Goal: Task Accomplishment & Management: Use online tool/utility

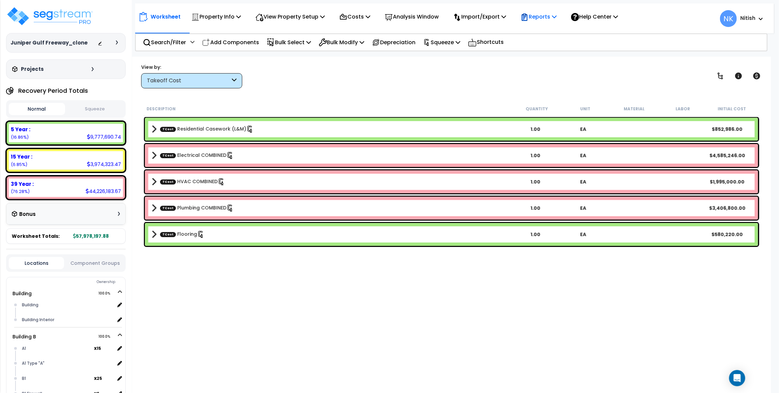
click at [551, 13] on p "Reports" at bounding box center [539, 16] width 36 height 9
click at [370, 12] on div "Costs" at bounding box center [354, 17] width 31 height 16
click at [374, 29] on link "Indirect Costs" at bounding box center [369, 31] width 67 height 13
click at [368, 17] on p "Costs" at bounding box center [354, 16] width 31 height 9
click at [367, 42] on link "Direct Costs" at bounding box center [369, 45] width 67 height 13
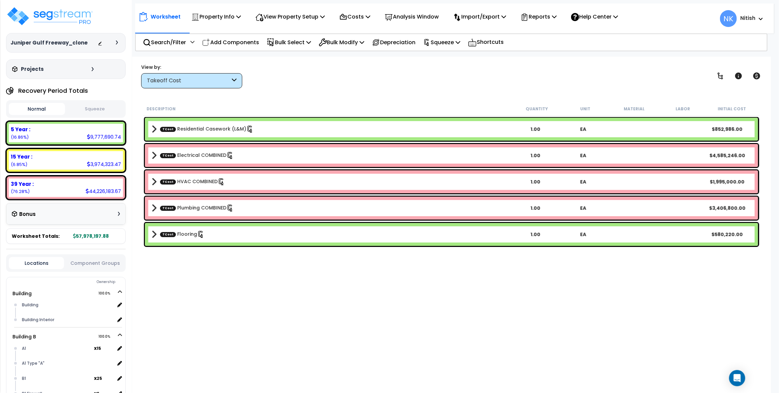
click at [369, 79] on div "View by: Takeoff Cost Takeoff Cost" at bounding box center [451, 75] width 625 height 25
click at [93, 112] on button "Squeeze" at bounding box center [95, 109] width 56 height 12
click at [50, 113] on button "Normal" at bounding box center [37, 109] width 56 height 12
click at [88, 112] on button "Squeeze" at bounding box center [95, 109] width 56 height 12
click at [62, 111] on button "Normal" at bounding box center [37, 109] width 56 height 12
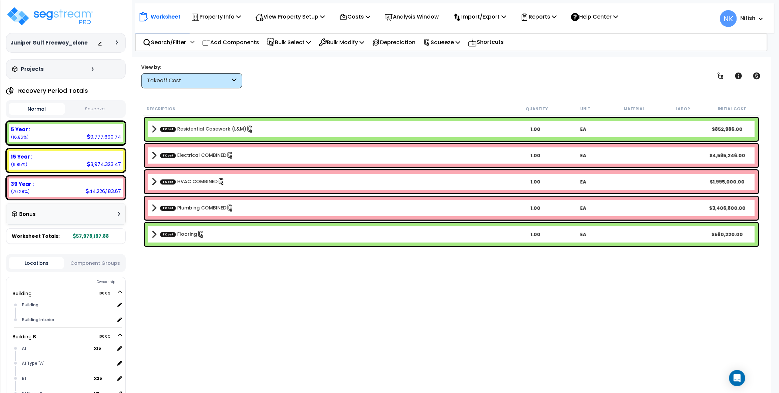
click at [91, 111] on button "Squeeze" at bounding box center [95, 109] width 56 height 12
click at [56, 112] on button "Normal" at bounding box center [37, 109] width 56 height 12
click at [84, 112] on button "Squeeze" at bounding box center [95, 109] width 56 height 12
click at [52, 109] on button "Normal" at bounding box center [37, 109] width 56 height 12
click at [192, 83] on div "Takeoff Cost" at bounding box center [188, 81] width 83 height 8
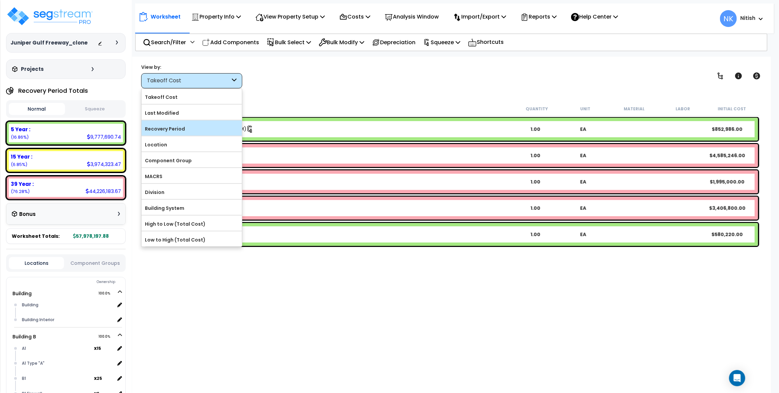
click at [184, 129] on label "Recovery Period" at bounding box center [192, 129] width 100 height 10
click at [0, 0] on input "Recovery Period" at bounding box center [0, 0] width 0 height 0
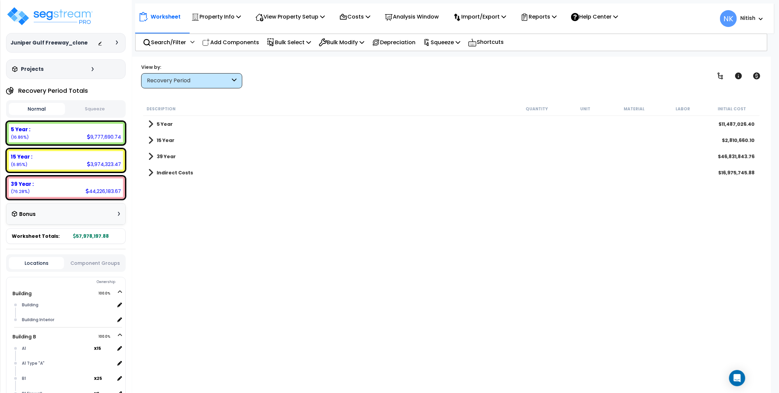
click at [87, 110] on button "Squeeze" at bounding box center [95, 109] width 56 height 12
click at [346, 325] on div "Description Quantity Unit Material Labor Squeeze Cost 5 Year $3,268,769.73 15 Y…" at bounding box center [451, 233] width 619 height 263
click at [149, 152] on span at bounding box center [150, 156] width 5 height 9
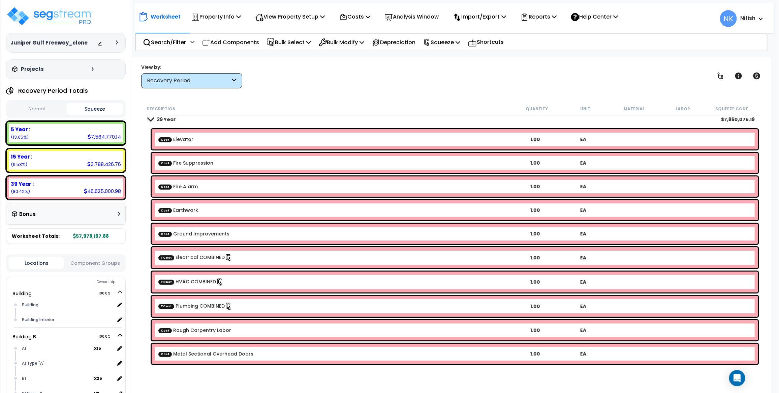
scroll to position [34, 0]
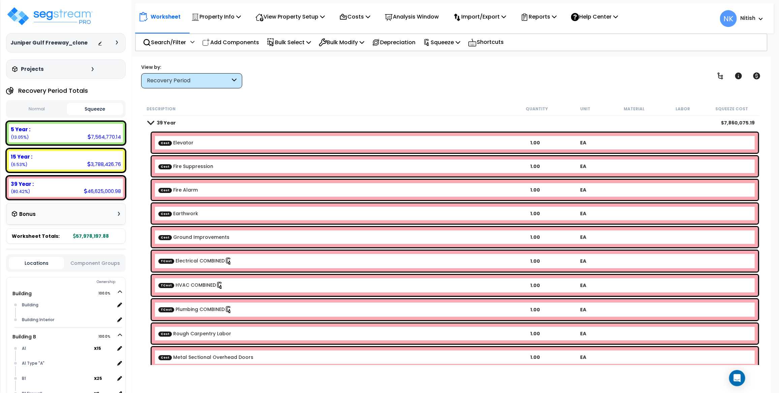
click at [29, 103] on button "Normal" at bounding box center [37, 109] width 56 height 12
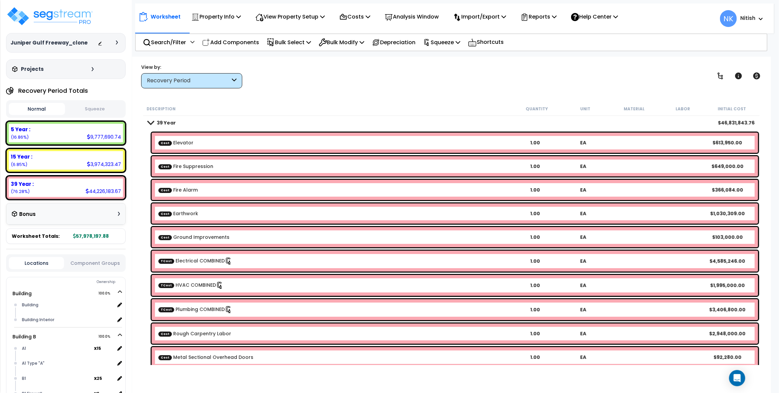
click at [89, 109] on button "Squeeze" at bounding box center [95, 109] width 56 height 12
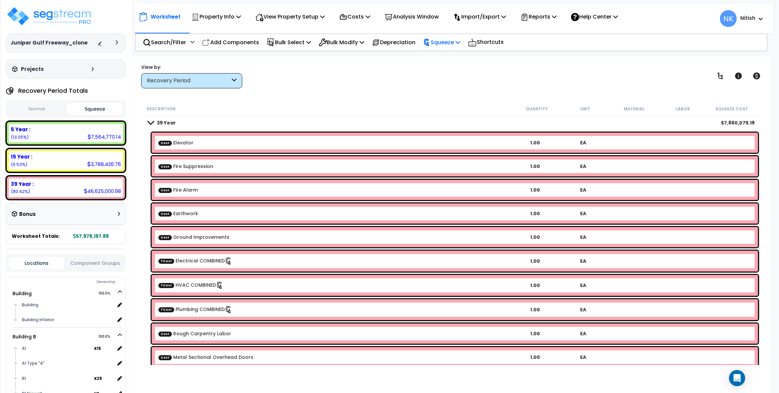
click at [460, 41] on p "Squeeze" at bounding box center [441, 42] width 37 height 9
click at [450, 83] on link "Show Advanced" at bounding box center [453, 85] width 67 height 13
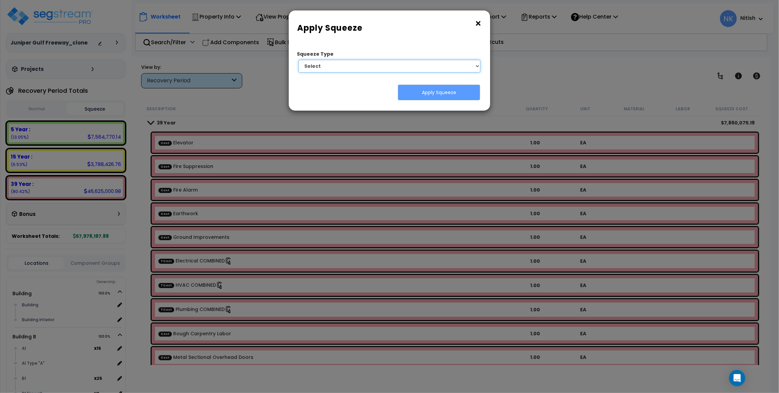
select select "squeeze_by_custom_backoff_cost"
click at [299, 60] on select "Select 1. Squeeze by Takeoff Cost" at bounding box center [390, 66] width 182 height 13
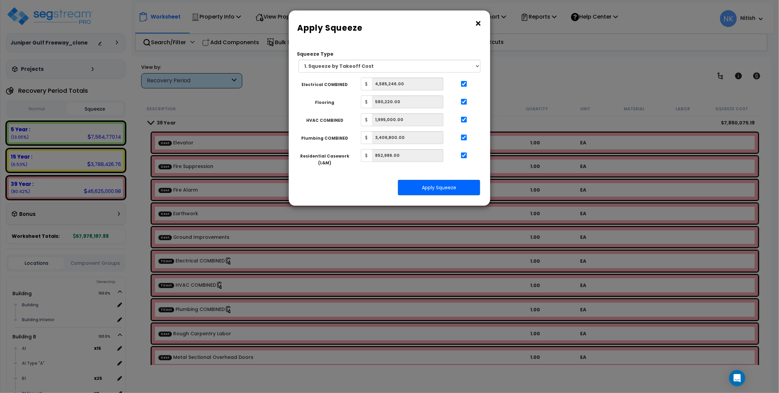
click at [479, 25] on button "×" at bounding box center [477, 23] width 7 height 11
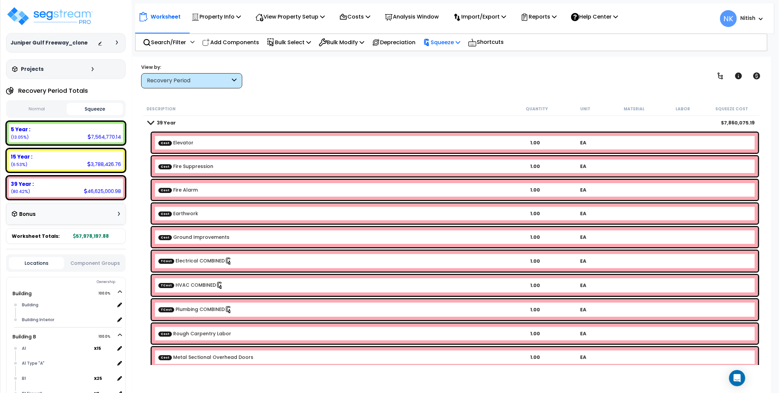
click at [459, 38] on p "Squeeze" at bounding box center [441, 42] width 37 height 9
click at [452, 71] on link "Reset Squeeze" at bounding box center [453, 71] width 67 height 13
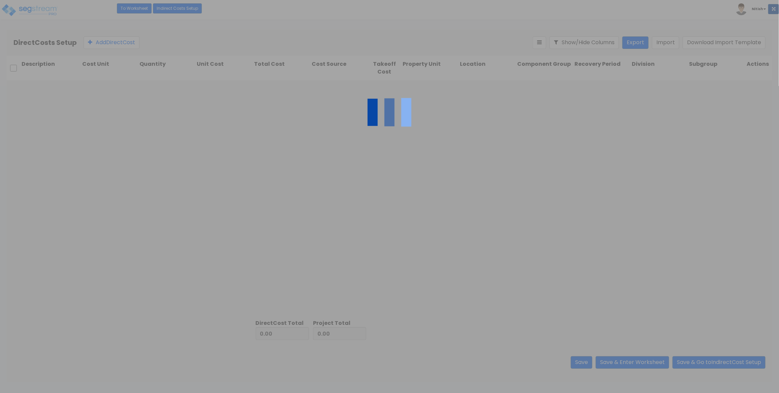
type input "16,975,745.88"
type input "41,002,452.00"
type input "57,978,197.88"
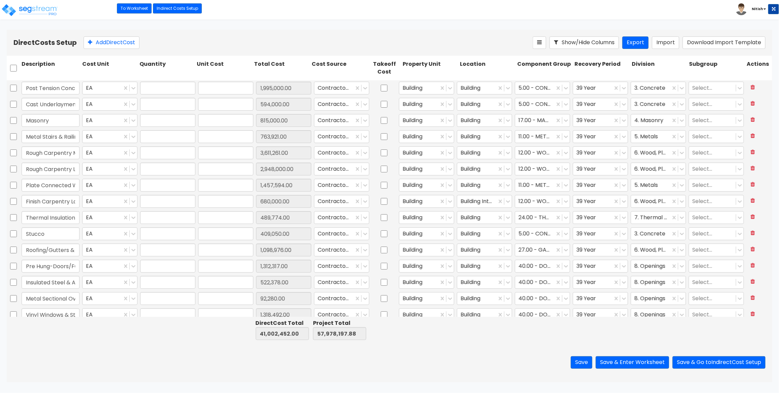
type input "1.00"
type input "1,995,000.00"
type input "1.00"
type input "594,000.00"
type input "1.00"
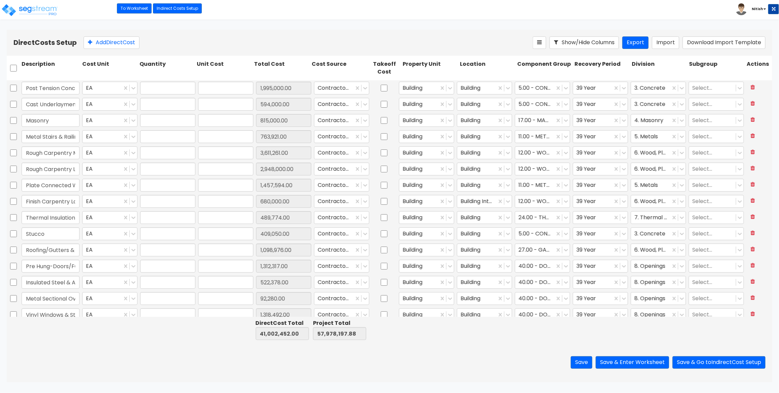
type input "815,000.00"
type input "1.00"
type input "763,921.00"
type input "1.00"
type input "3,611,261.00"
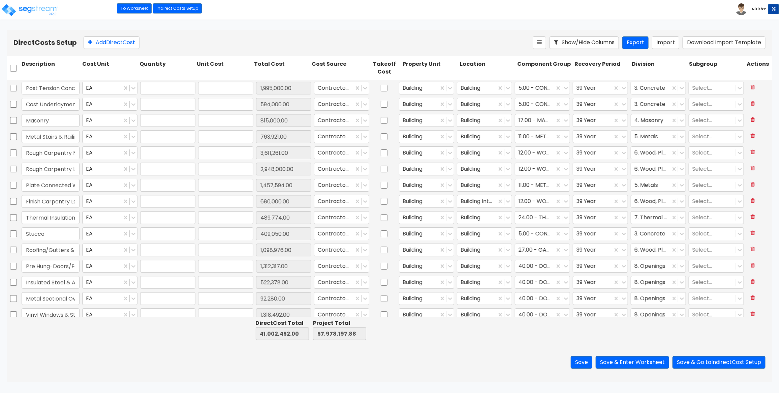
type input "1.00"
type input "2,948,000.00"
type input "1.00"
type input "1,457,594.00"
type input "1.00"
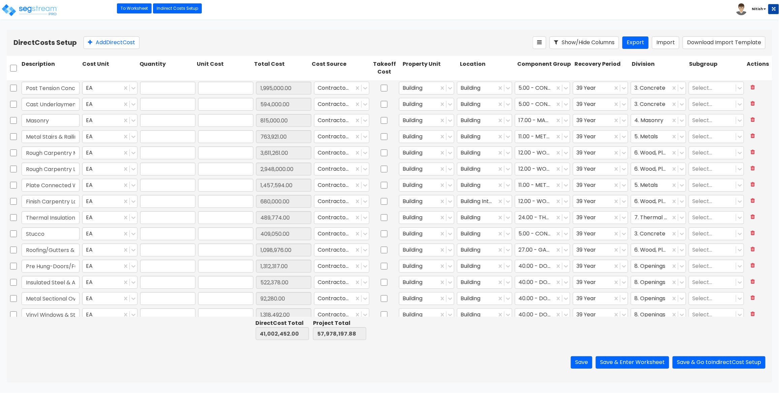
type input "680,000.00"
type input "1.00"
type input "489,774.00"
type input "1.00"
type input "409,050.00"
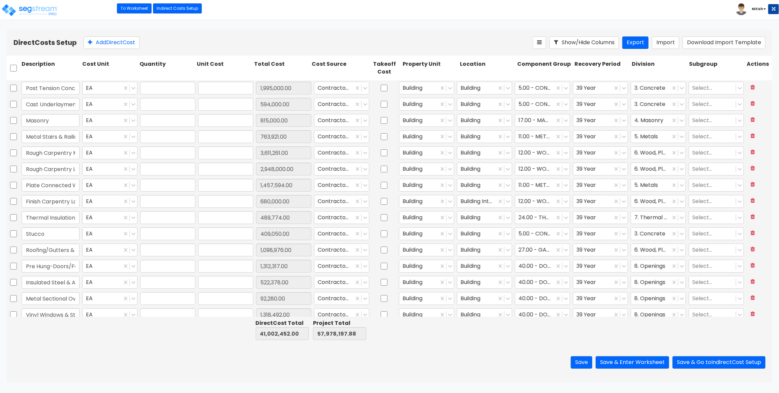
type input "1.00"
type input "1,098,976.00"
type input "1.00"
type input "1,312,317.00"
type input "1.00"
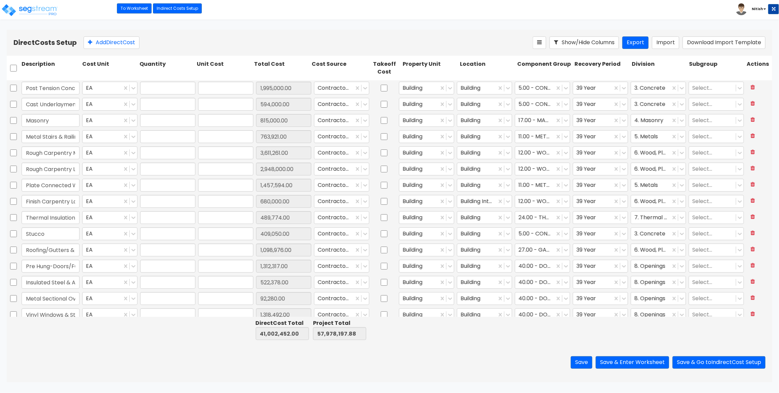
type input "522,378.00"
type input "1.00"
type input "92,280.00"
type input "1.00"
type input "1,318,492.00"
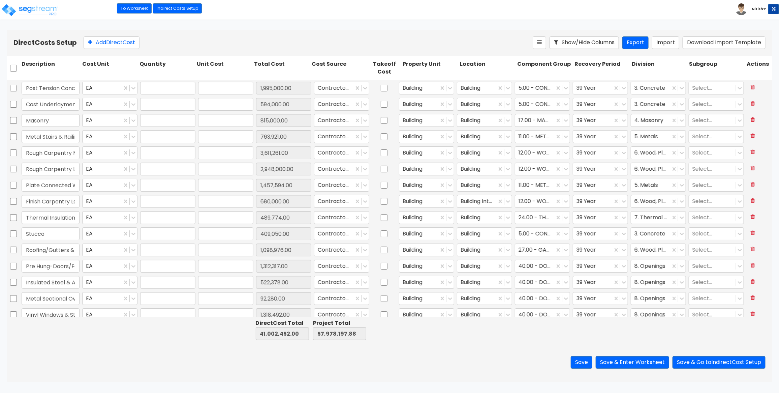
type input "1.00"
type input "101,160.00"
type input "1.00"
type input "1,273,250.00"
type input "1.00"
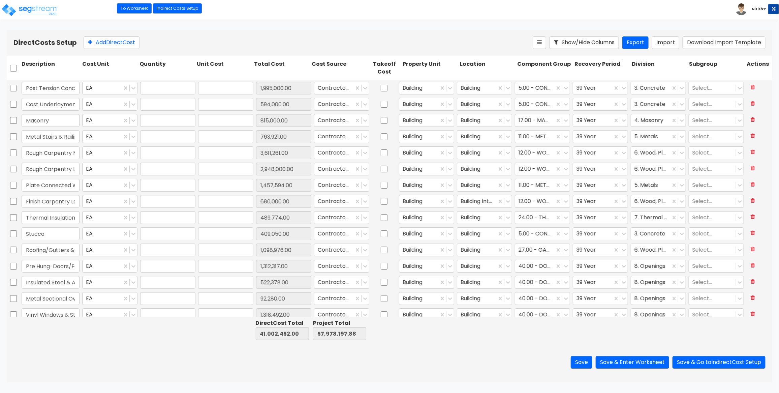
type input "1,041,750.00"
type input "1.00"
type input "364,330.00"
type input "1.00"
type input "580,220.00"
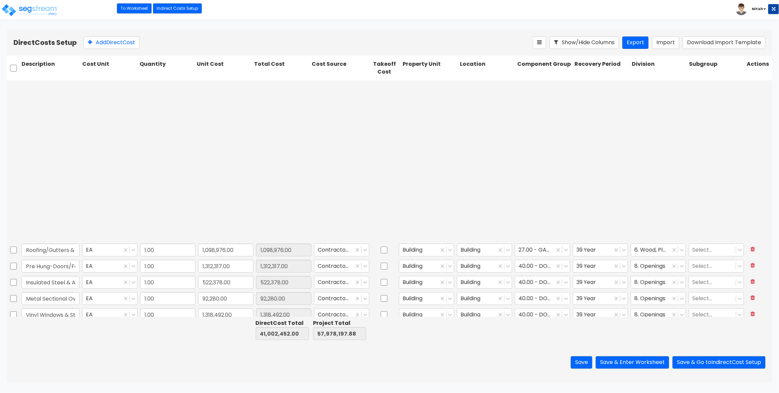
type input "1.00"
type input "35,000.00"
type input "1.00"
type input "237,500.00"
type input "1.00"
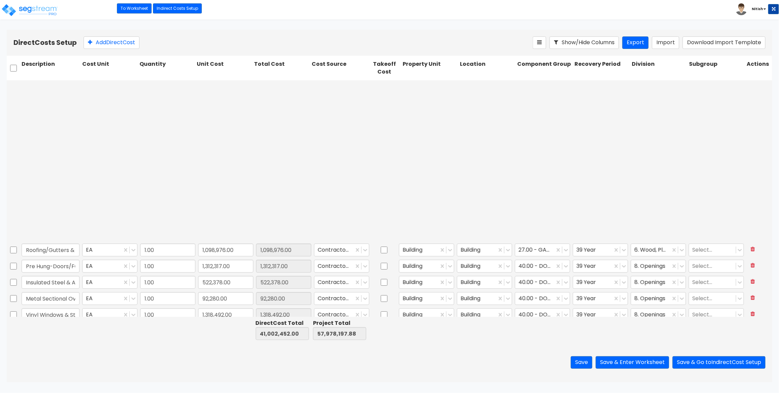
type input "69,500.00"
type input "1.00"
type input "613,950.00"
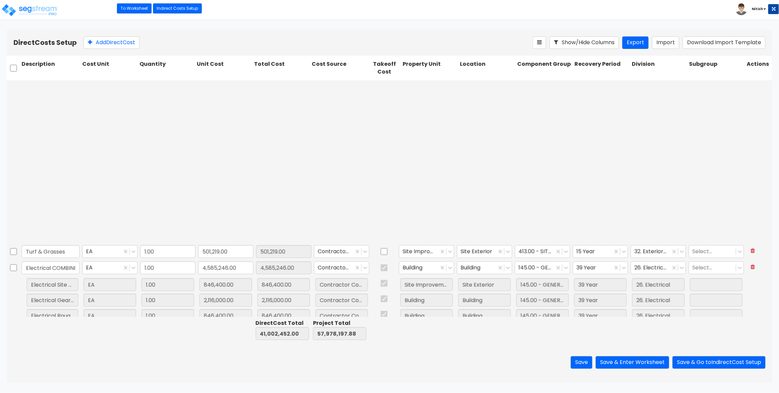
scroll to position [647, 0]
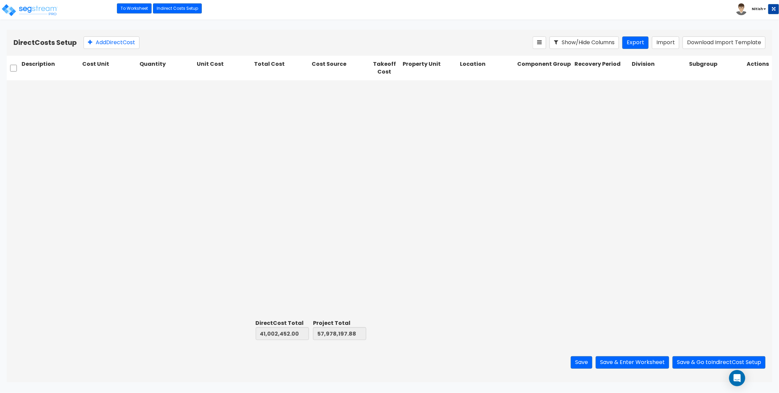
type input "1.00"
type input "680,000.00"
type input "1.00"
type input "489,774.00"
type input "1.00"
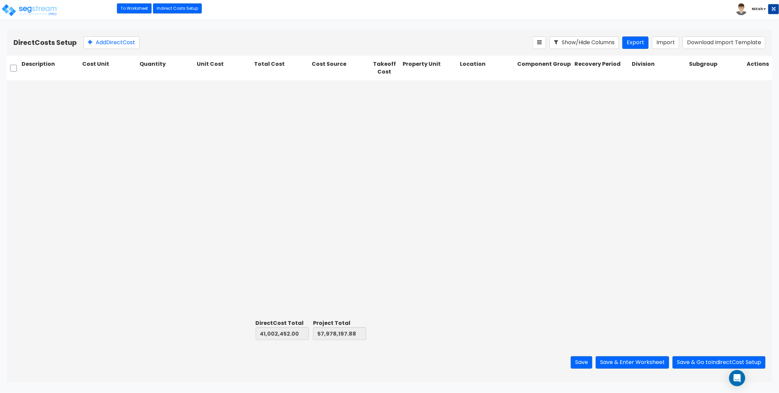
type input "409,050.00"
type input "1.00"
type input "1,098,976.00"
type input "1.00"
type input "1,312,317.00"
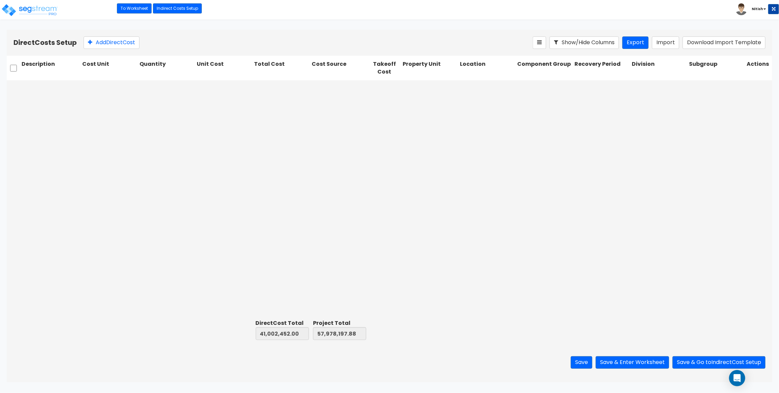
type input "1.00"
type input "522,378.00"
type input "1.00"
type input "92,280.00"
type input "1.00"
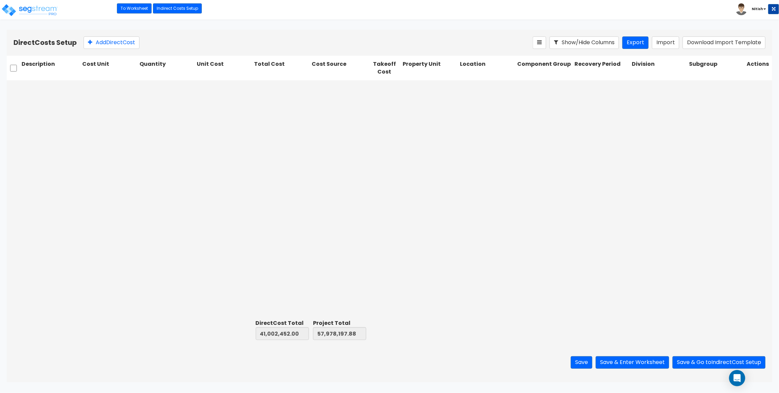
type input "1,318,492.00"
type input "1.00"
type input "1,995,000.00"
type input "1.00"
type input "594,000.00"
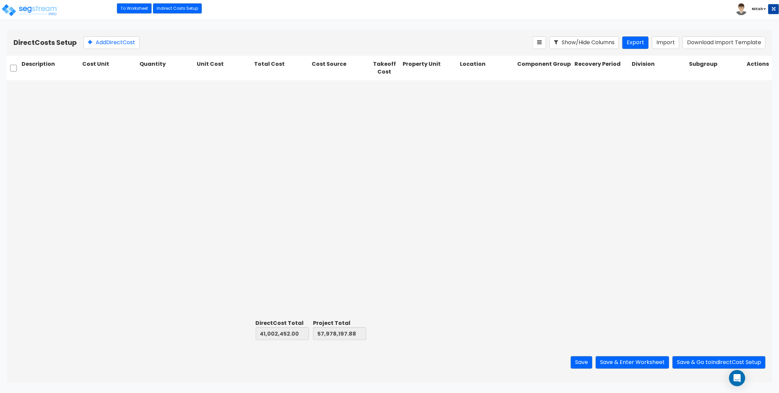
type input "1.00"
type input "815,000.00"
type input "1.00"
type input "763,921.00"
type input "1.00"
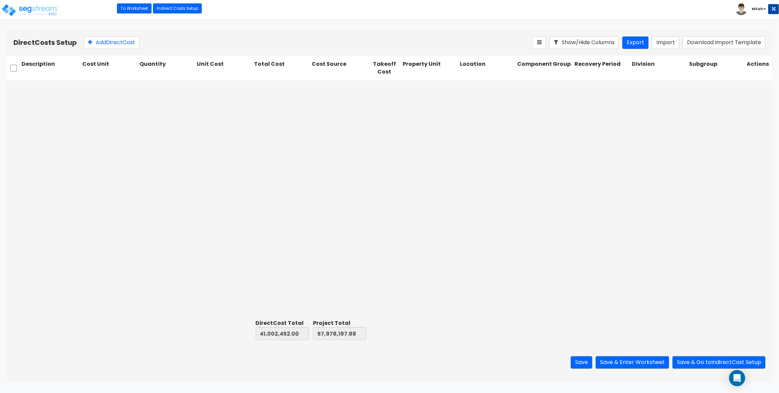
type input "3,611,261.00"
type input "1.00"
type input "2,948,000.00"
type input "1.00"
type input "1,457,594.00"
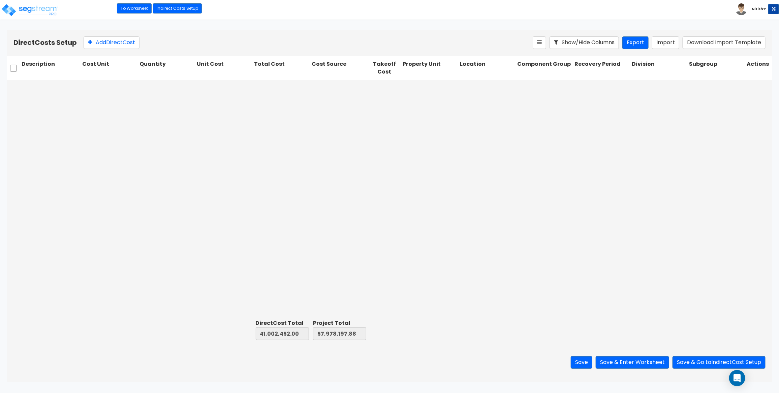
scroll to position [0, 0]
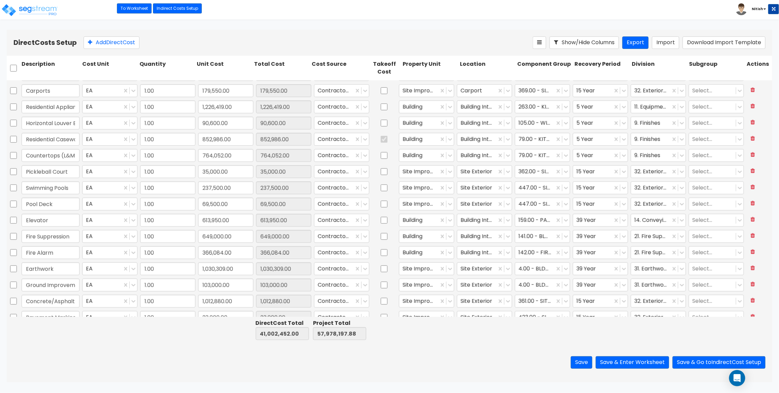
type input "1.00"
type input "4,585,246.00"
type input "1.00"
type input "1,995,000.00"
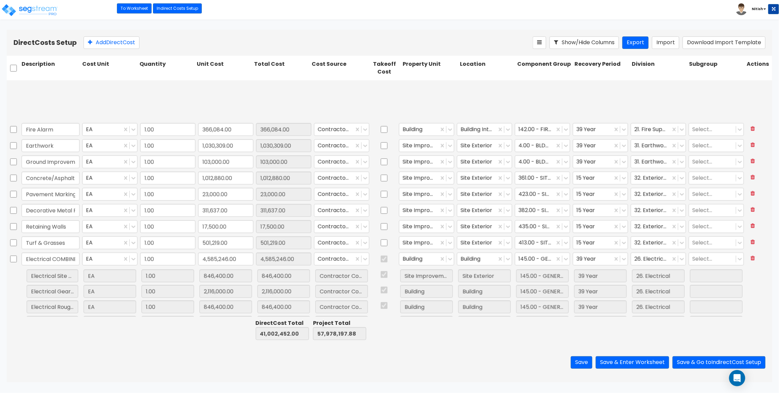
scroll to position [647, 0]
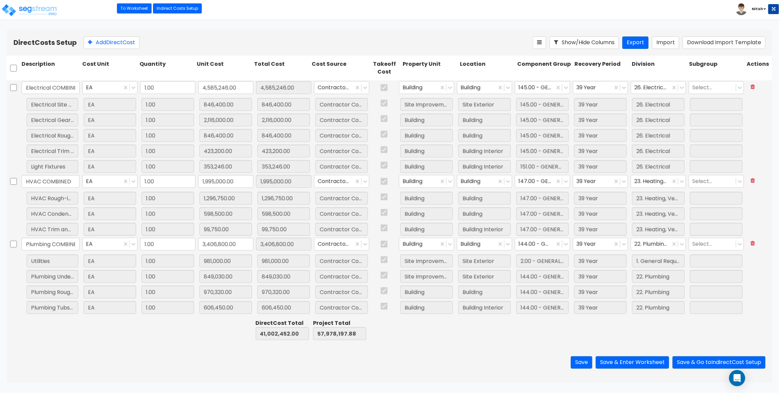
type input "1.00"
type input "17,500.00"
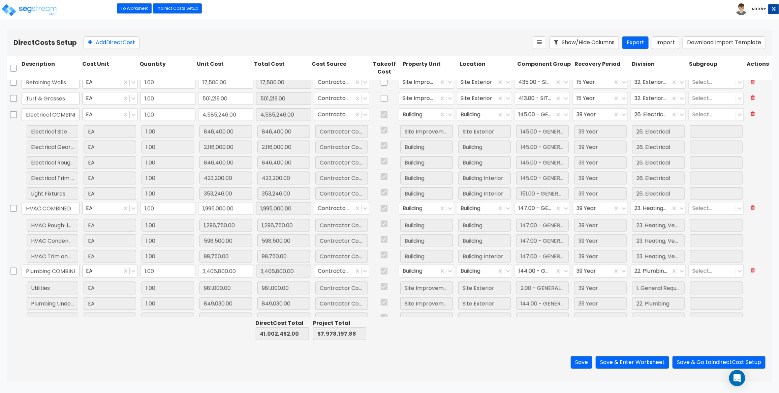
type input "1.00"
type input "1,012,880.00"
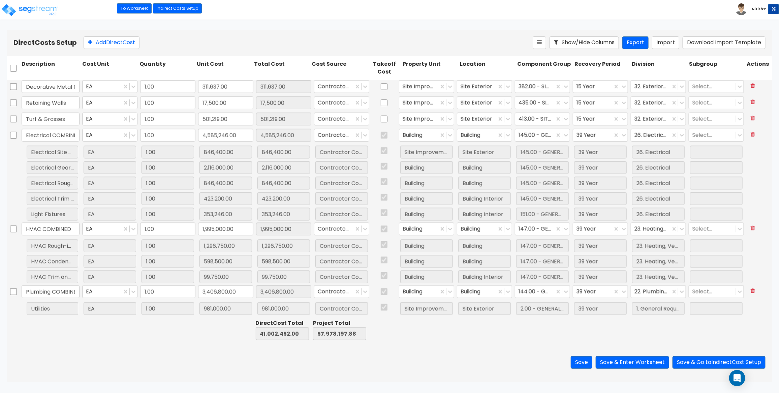
type input "1.00"
type input "103,000.00"
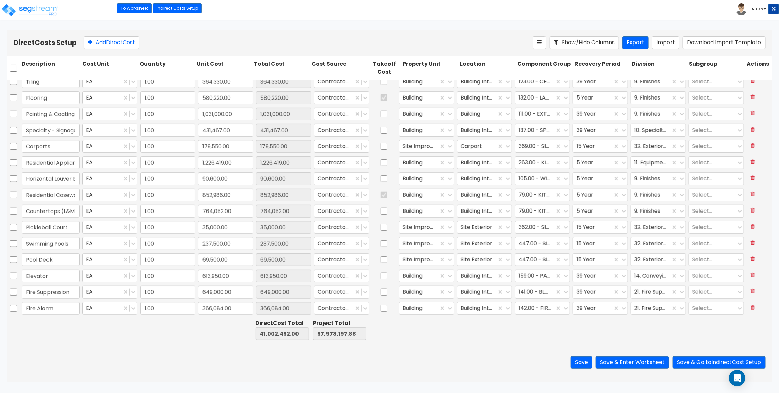
type input "1.00"
type input "92,280.00"
type input "1.00"
type input "1,318,492.00"
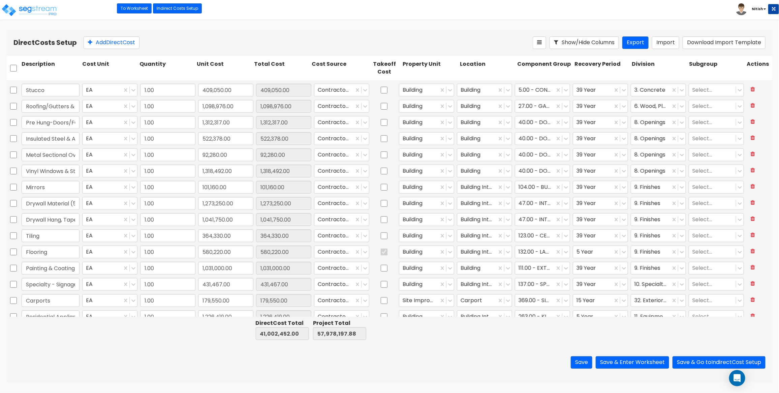
type input "1.00"
type input "763,921.00"
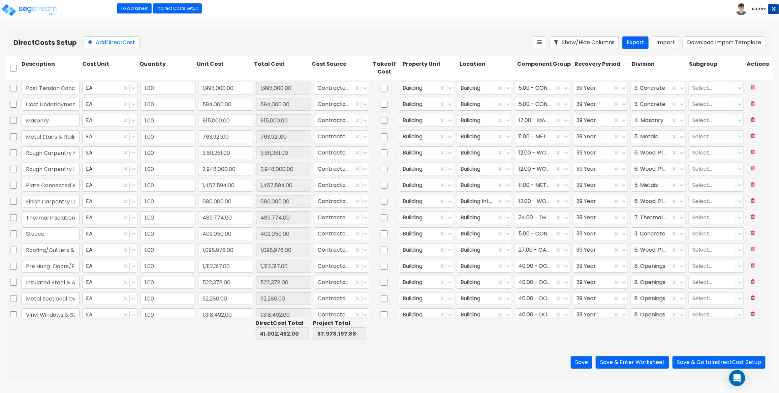
scroll to position [2, 0]
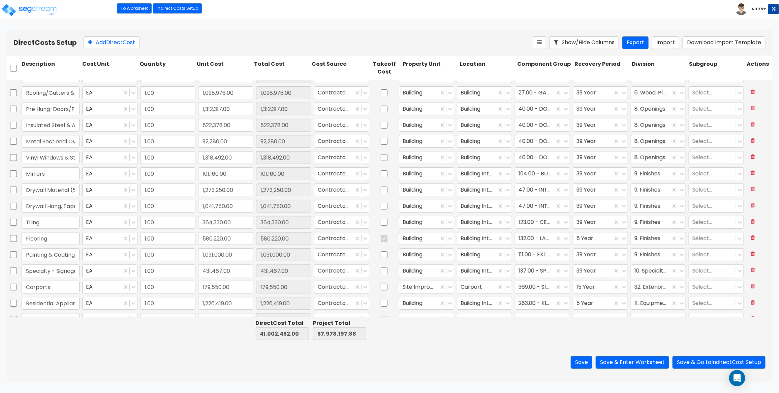
type input "1.00"
type input "764,052.00"
type input "1.00"
type input "35,000.00"
type input "1.00"
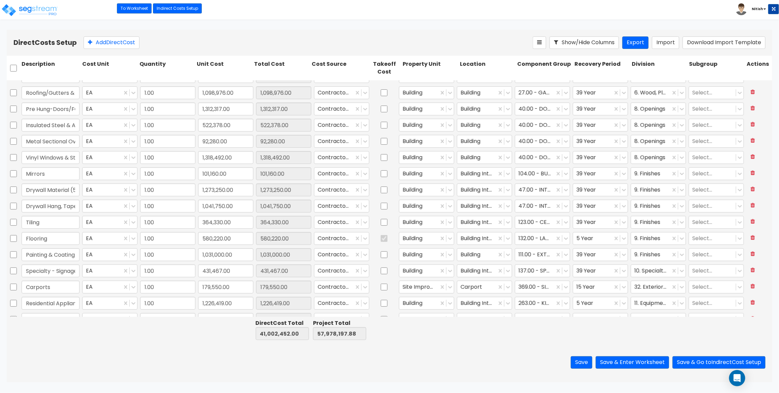
type input "237,500.00"
type input "1.00"
type input "69,500.00"
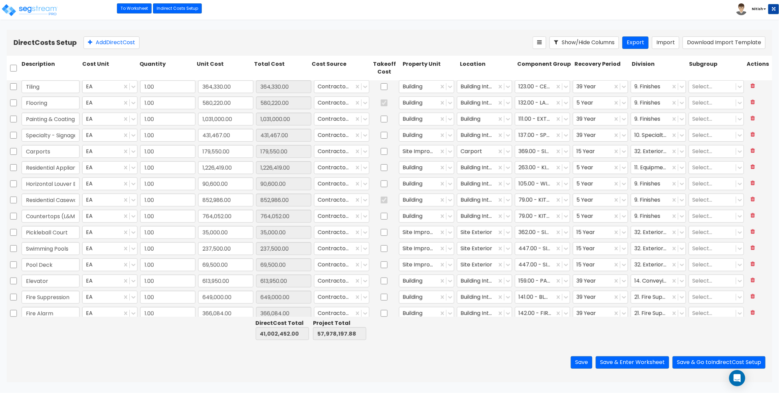
type input "1.00"
type input "101,160.00"
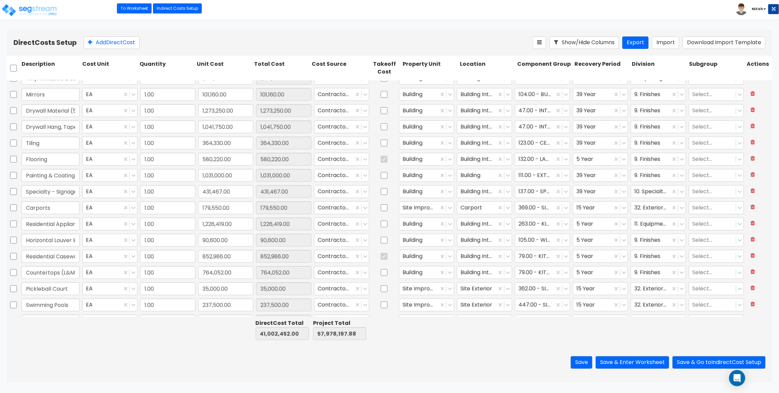
scroll to position [169, 0]
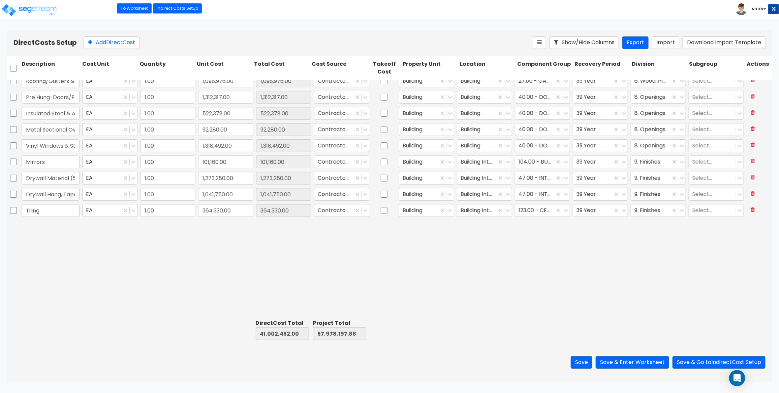
type input "1.00"
type input "1,995,000.00"
type input "1.00"
type input "594,000.00"
type input "1.00"
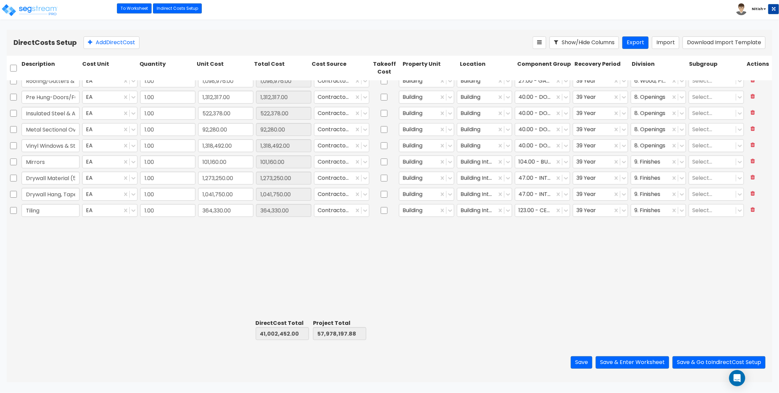
type input "815,000.00"
type input "1.00"
type input "763,921.00"
type input "1.00"
type input "3,611,261.00"
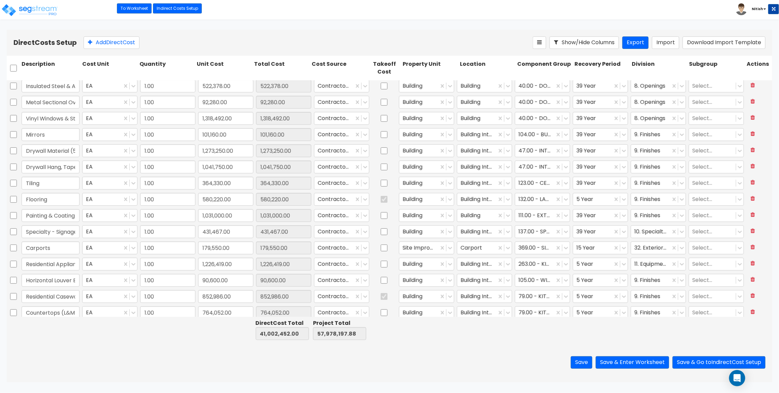
scroll to position [200, 0]
type input "1.00"
type input "17,500.00"
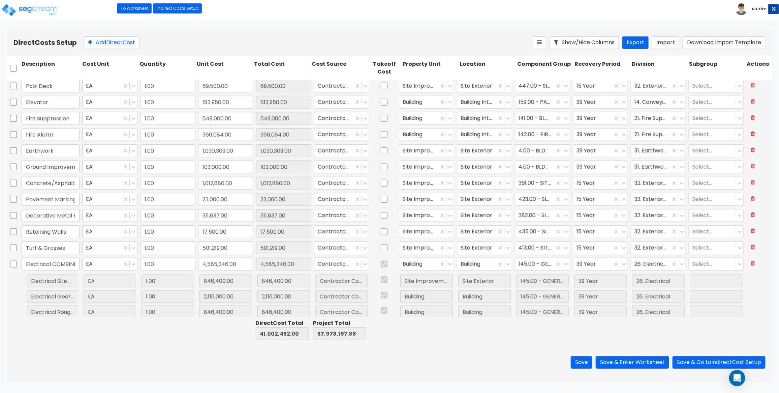
scroll to position [486, 0]
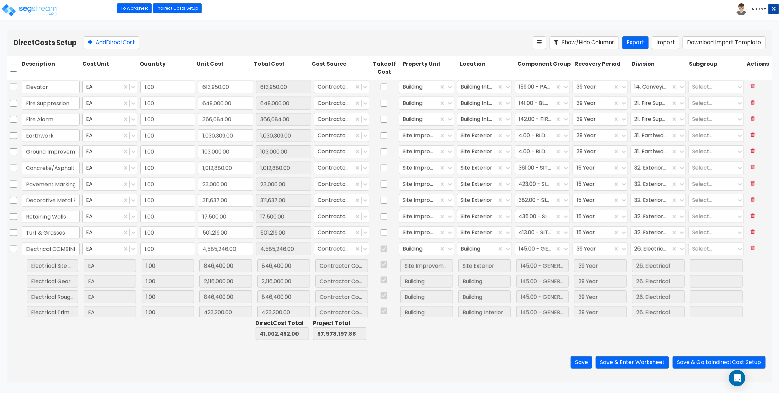
type input "1.00"
type input "237,500.00"
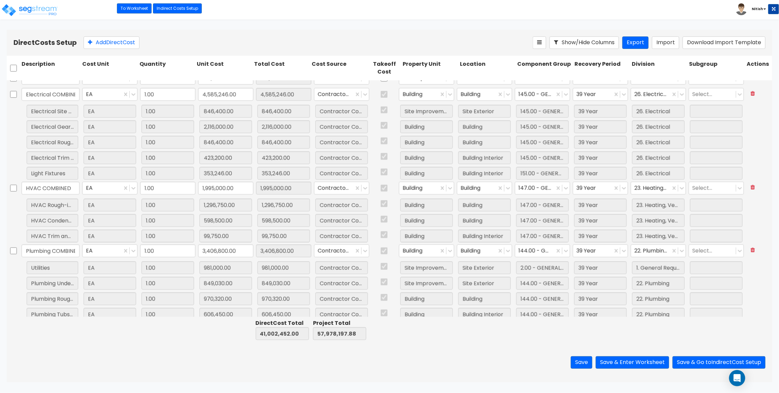
scroll to position [647, 0]
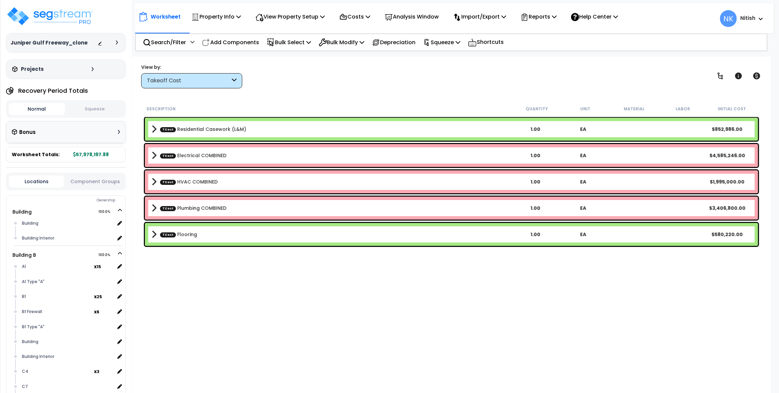
click at [115, 45] on div at bounding box center [110, 42] width 24 height 7
click at [117, 45] on div at bounding box center [110, 42] width 24 height 7
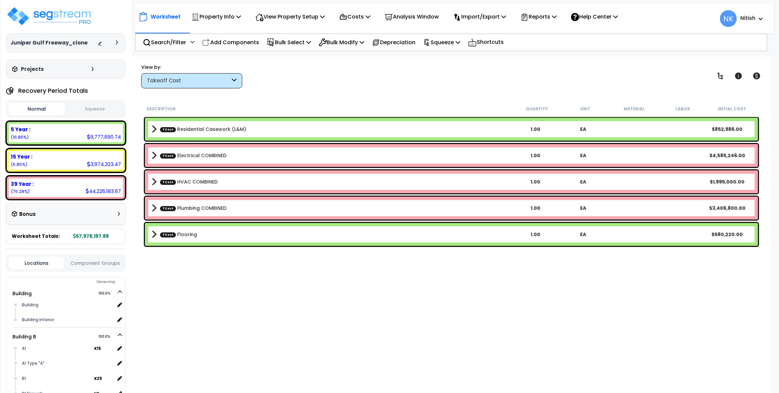
click at [117, 43] on icon at bounding box center [117, 42] width 2 height 4
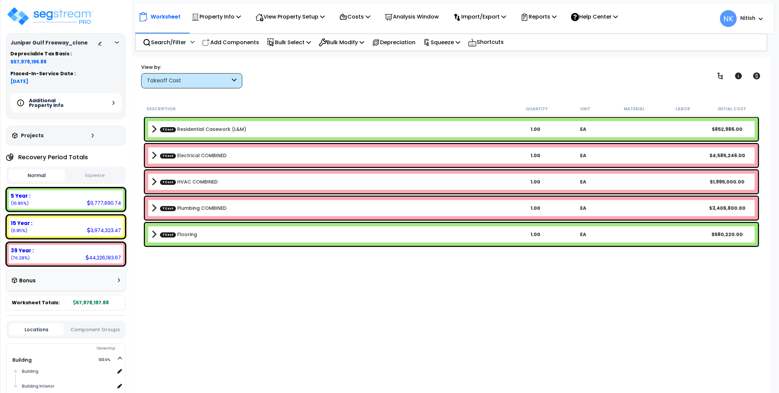
click at [113, 105] on div "Additional Property Info" at bounding box center [65, 103] width 111 height 20
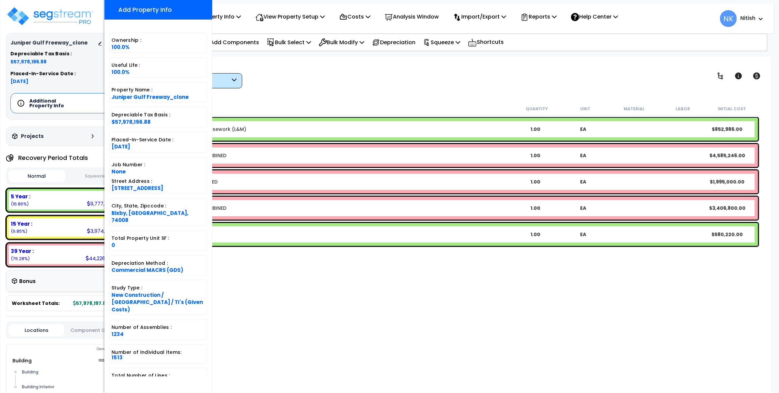
click at [450, 85] on div "View by: Takeoff Cost Takeoff Cost" at bounding box center [451, 75] width 625 height 25
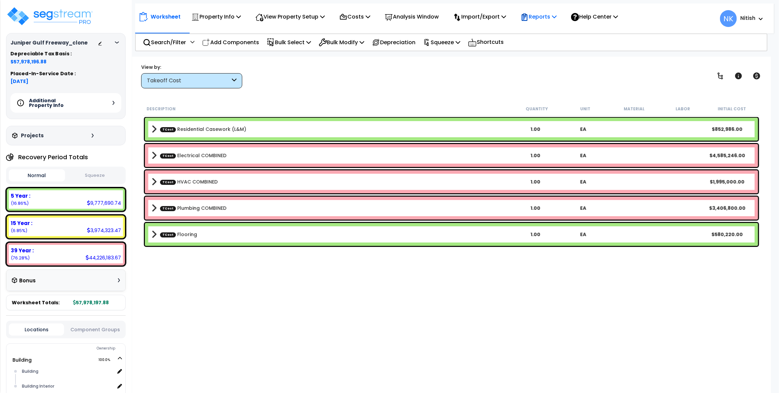
click at [550, 13] on p "Reports" at bounding box center [539, 16] width 36 height 9
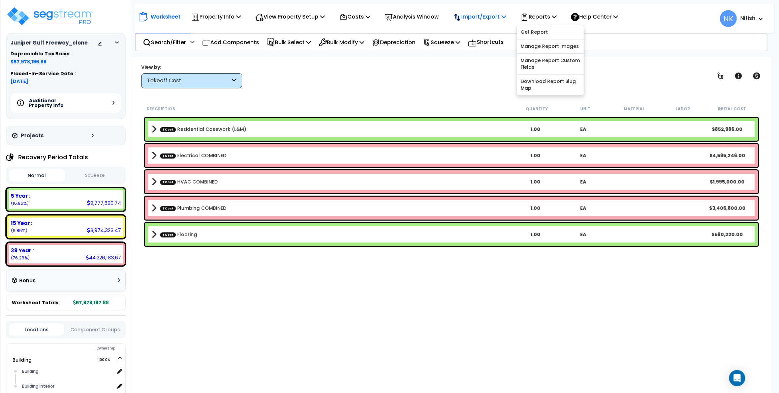
click at [502, 16] on p "Import/Export" at bounding box center [479, 16] width 53 height 9
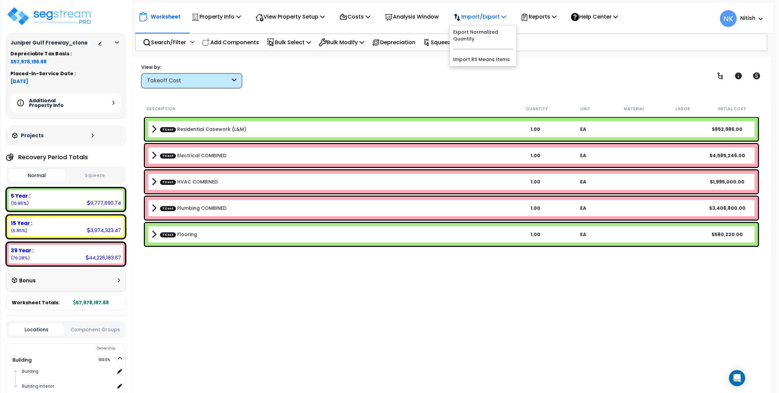
click at [501, 17] on p "Import/Export" at bounding box center [479, 16] width 53 height 9
click at [460, 41] on p "Squeeze" at bounding box center [441, 42] width 37 height 9
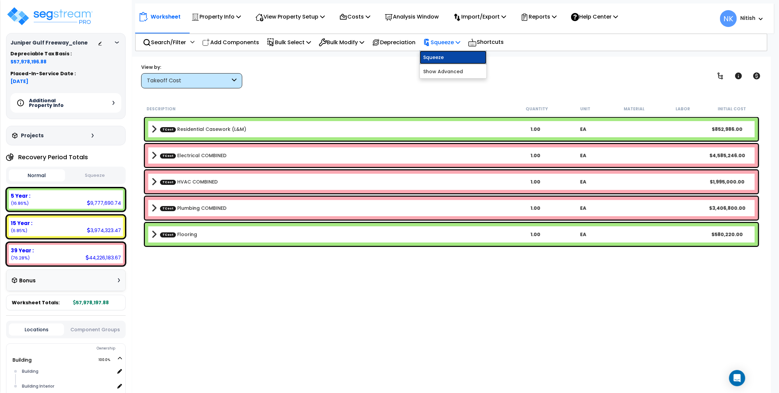
click at [461, 52] on link "Squeeze" at bounding box center [453, 57] width 67 height 13
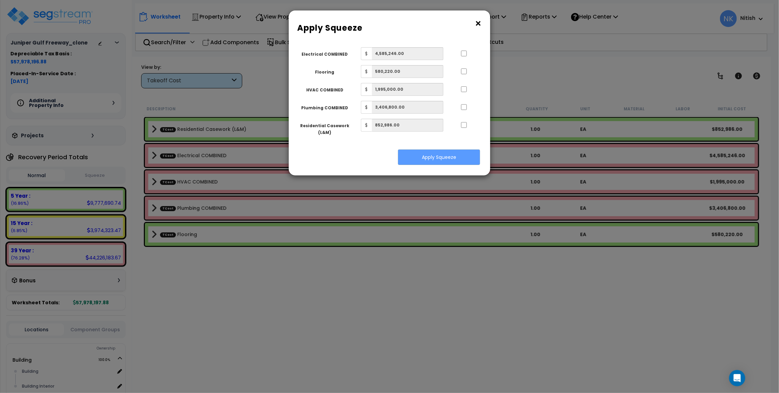
click at [464, 57] on div at bounding box center [463, 52] width 31 height 11
click at [464, 51] on input "..." at bounding box center [464, 54] width 7 height 6
checkbox input "true"
click at [464, 73] on input "..." at bounding box center [464, 71] width 7 height 6
checkbox input "true"
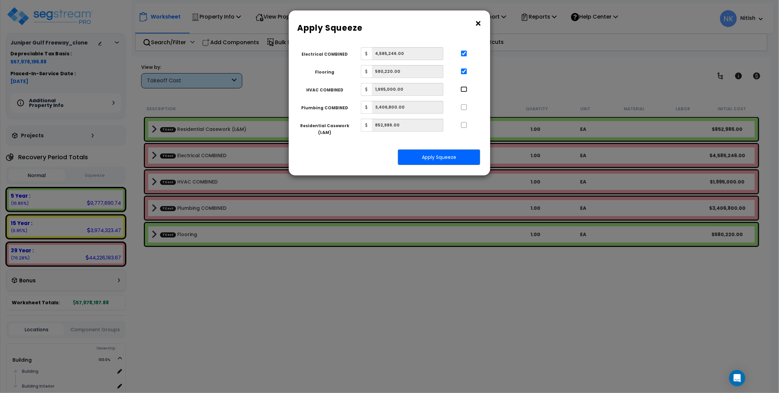
click at [467, 88] on input "..." at bounding box center [464, 89] width 7 height 6
checkbox input "true"
click at [467, 108] on input "..." at bounding box center [464, 107] width 7 height 6
checkbox input "true"
drag, startPoint x: 465, startPoint y: 125, endPoint x: 455, endPoint y: 130, distance: 11.6
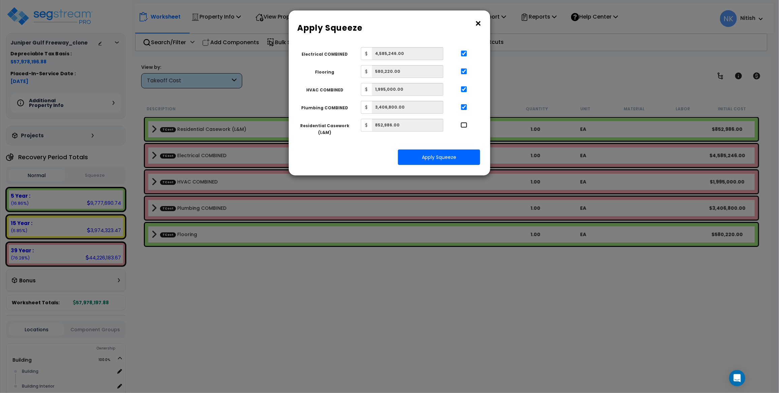
click at [465, 125] on input "..." at bounding box center [464, 125] width 7 height 6
checkbox input "true"
click at [445, 156] on button "Apply Squeeze" at bounding box center [439, 157] width 82 height 16
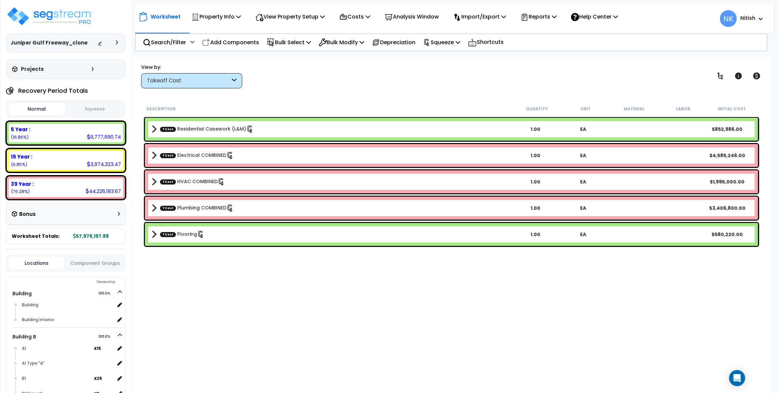
click at [194, 80] on div "Takeoff Cost" at bounding box center [188, 81] width 83 height 8
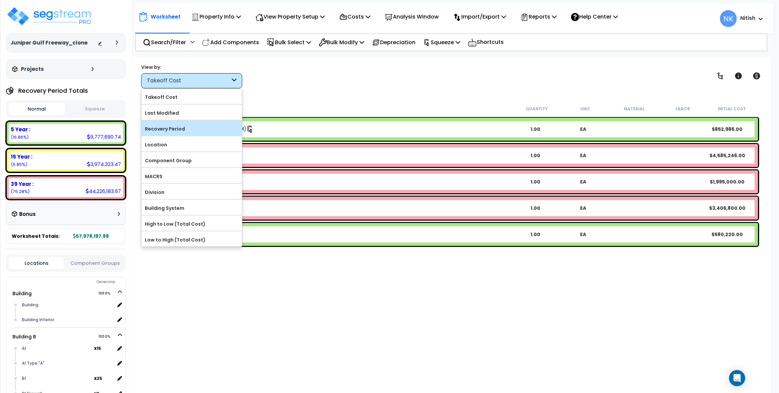
click at [176, 130] on label "Recovery Period" at bounding box center [192, 129] width 100 height 10
click at [0, 0] on input "Recovery Period" at bounding box center [0, 0] width 0 height 0
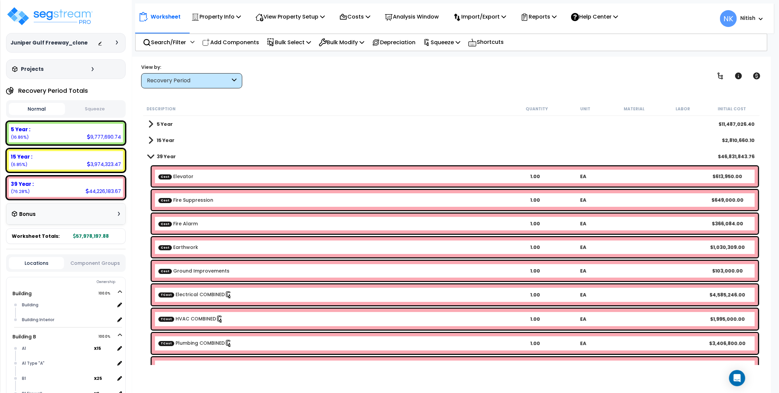
click at [169, 151] on div "39 Year $46,831,843.76" at bounding box center [451, 156] width 613 height 16
click at [172, 154] on b "39 Year" at bounding box center [166, 156] width 19 height 7
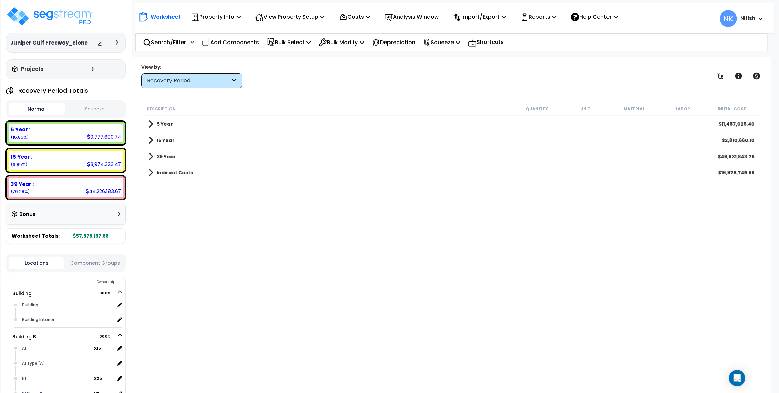
click at [172, 173] on b "Indirect Costs" at bounding box center [175, 172] width 36 height 7
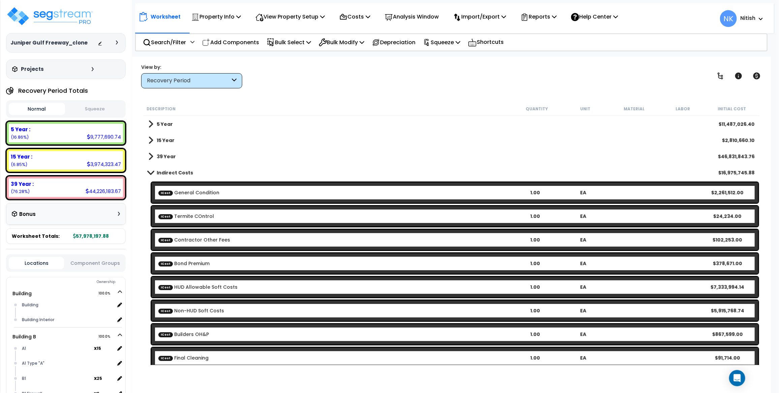
click at [172, 173] on b "Indirect Costs" at bounding box center [175, 172] width 36 height 7
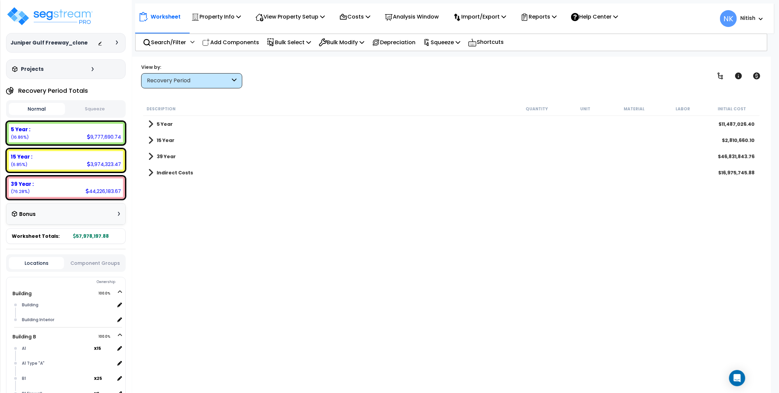
click at [85, 109] on button "Squeeze" at bounding box center [95, 109] width 56 height 12
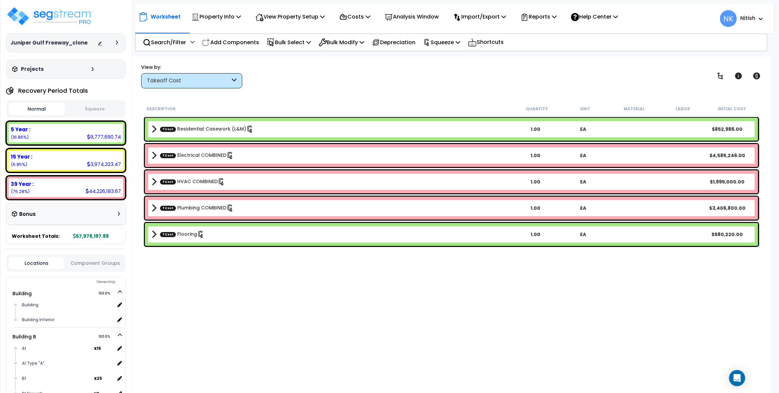
click at [188, 79] on div "Takeoff Cost" at bounding box center [188, 81] width 83 height 8
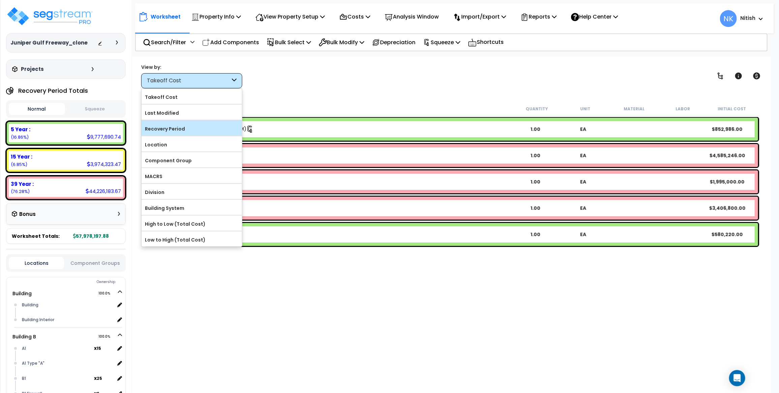
click at [179, 132] on label "Recovery Period" at bounding box center [192, 129] width 100 height 10
click at [0, 0] on input "Recovery Period" at bounding box center [0, 0] width 0 height 0
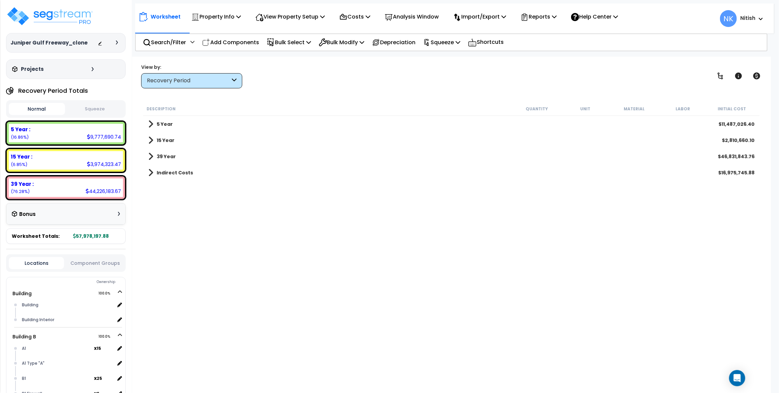
click at [91, 106] on button "Squeeze" at bounding box center [95, 109] width 56 height 12
click at [45, 109] on button "Normal" at bounding box center [37, 109] width 56 height 12
click at [92, 112] on button "Squeeze" at bounding box center [95, 109] width 56 height 12
